Goal: Subscribe to service/newsletter

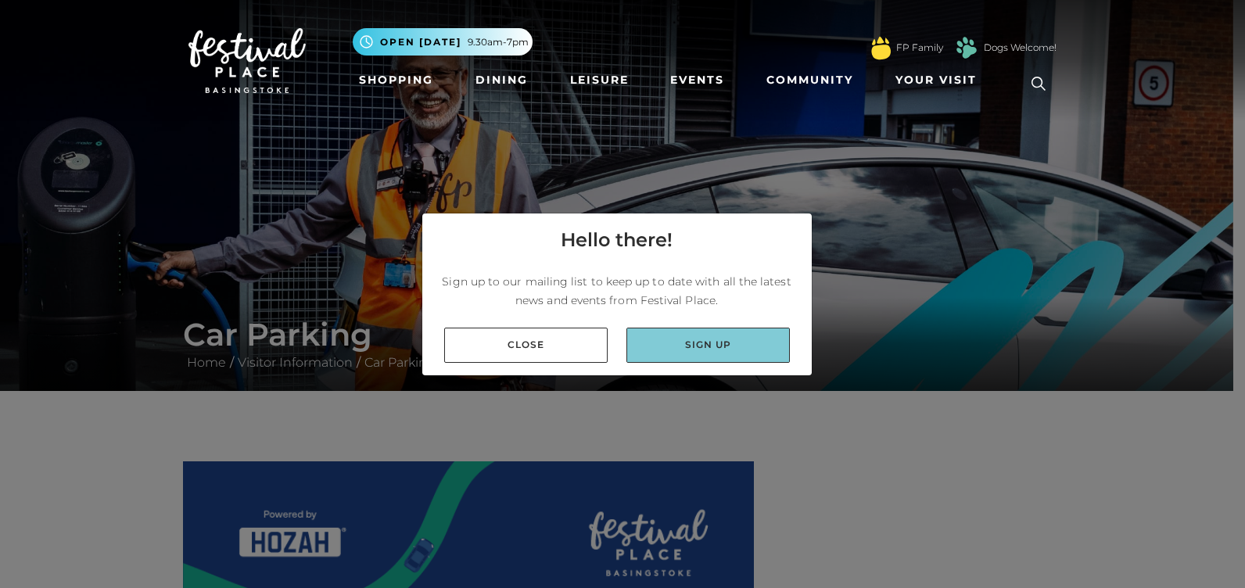
click at [699, 346] on link "Sign up" at bounding box center [707, 345] width 163 height 35
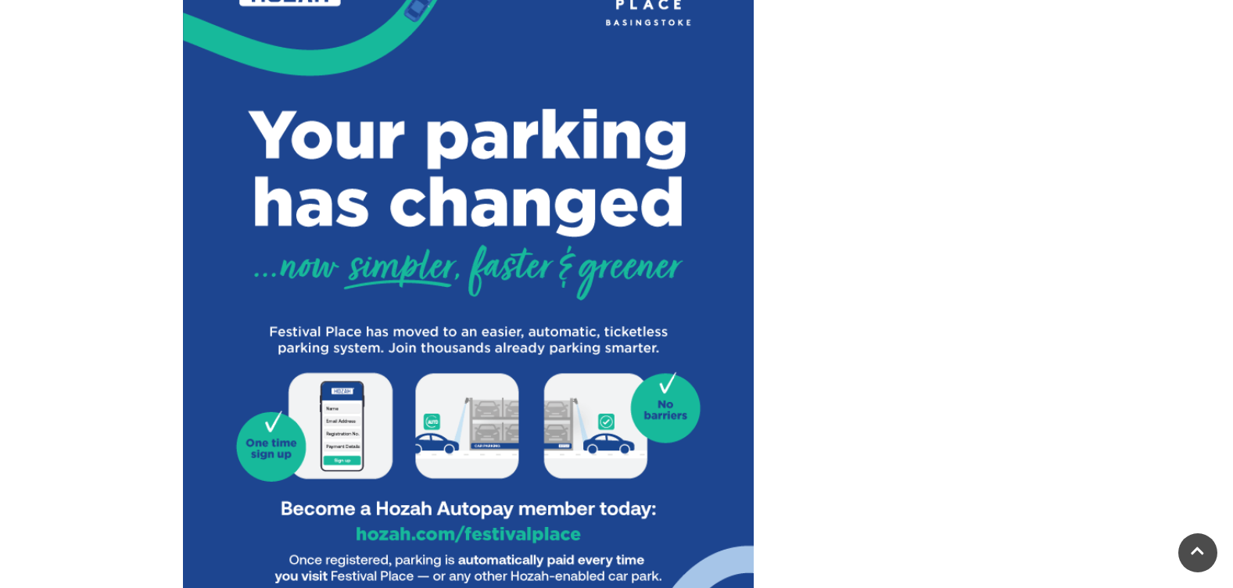
scroll to position [469, 0]
